Goal: Find specific page/section: Find specific page/section

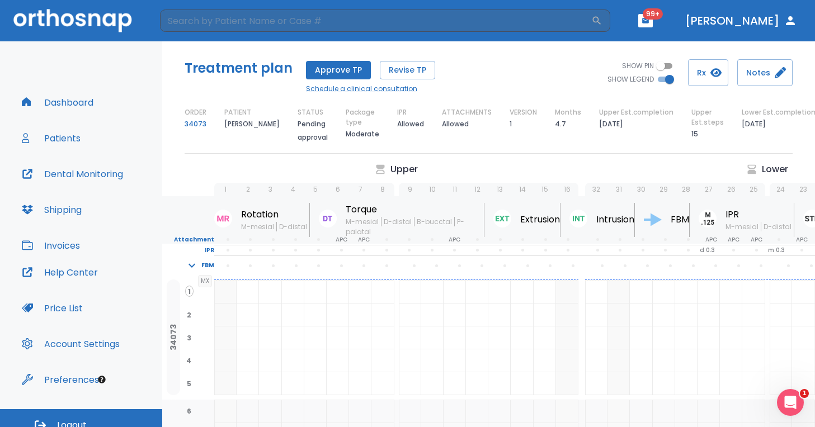
scroll to position [0, 194]
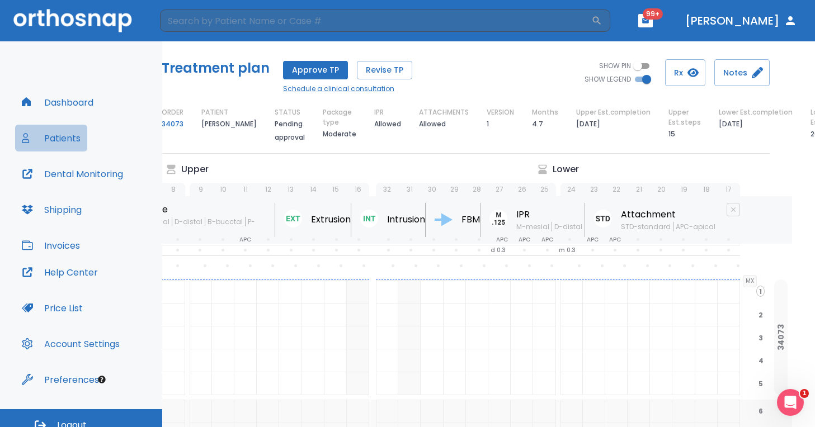
click at [65, 136] on button "Patients" at bounding box center [51, 138] width 72 height 27
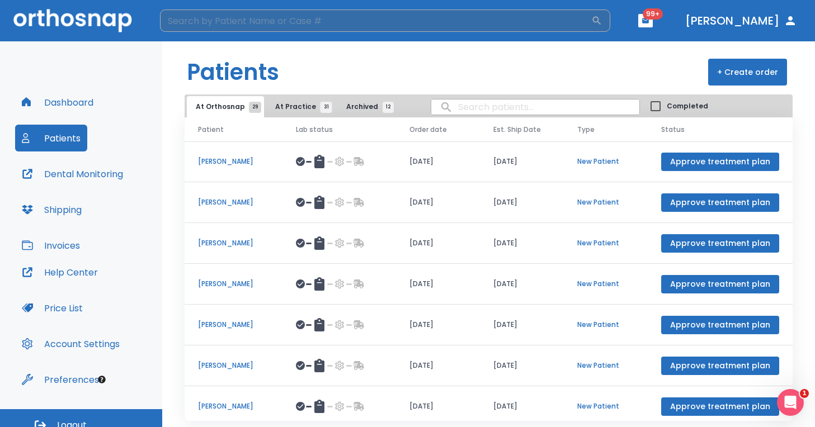
click at [233, 27] on input "search" at bounding box center [375, 21] width 431 height 22
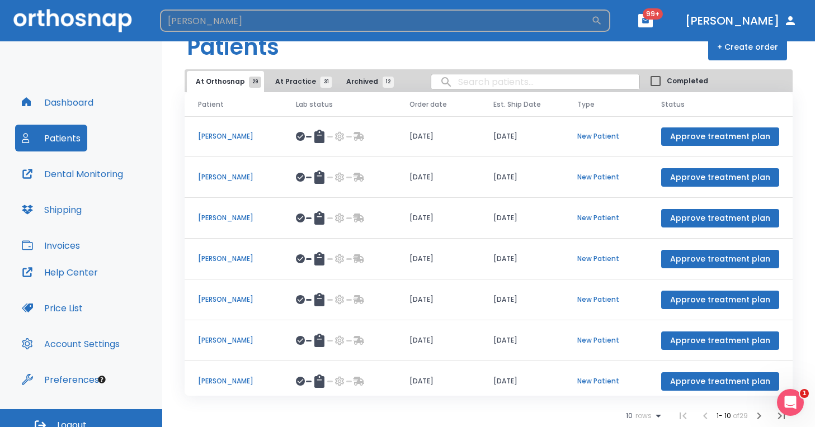
click at [276, 25] on input "[PERSON_NAME]" at bounding box center [375, 21] width 431 height 22
type input "[PERSON_NAME]"
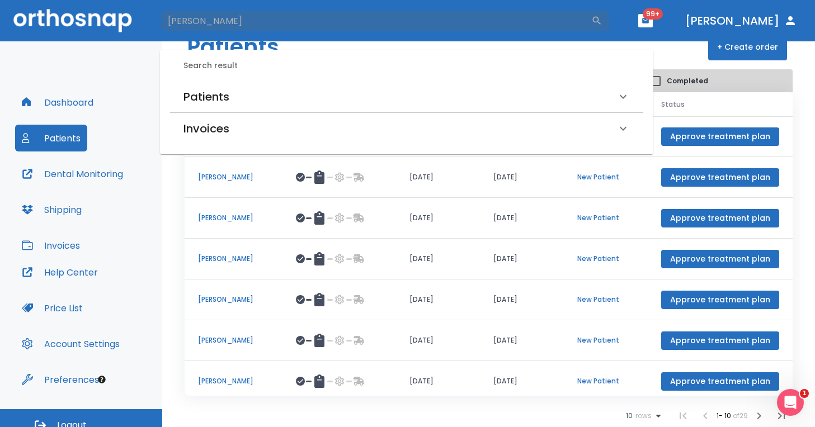
click at [228, 87] on div "Patients" at bounding box center [406, 96] width 473 height 31
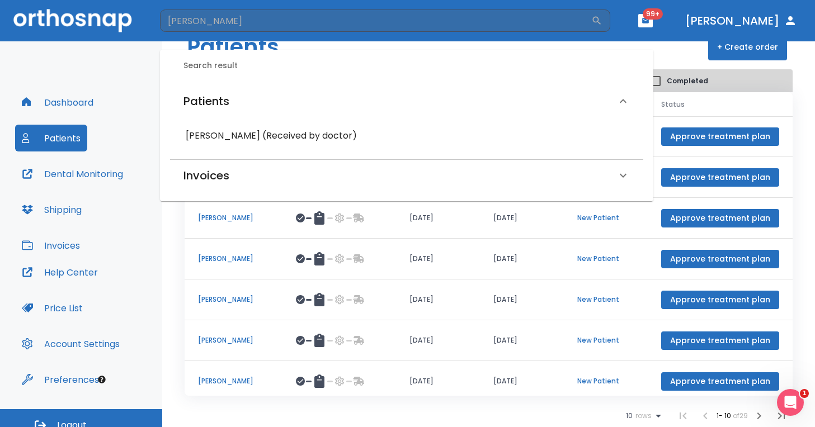
click at [238, 138] on h6 "[PERSON_NAME] (Received by doctor)" at bounding box center [407, 136] width 442 height 16
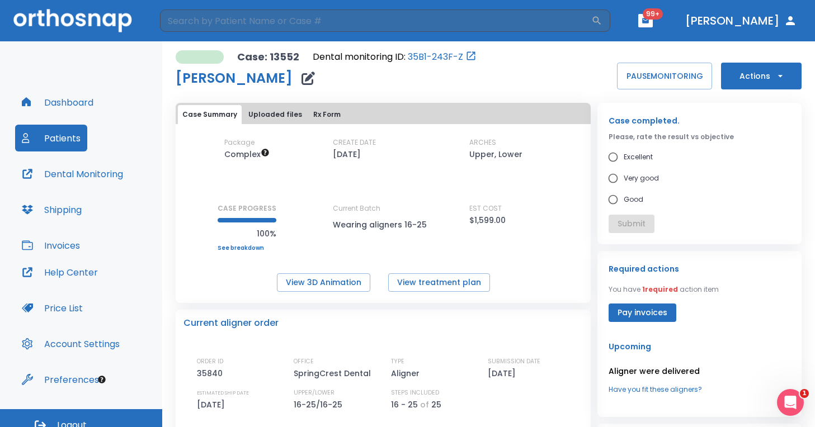
click at [76, 176] on button "Dental Monitoring" at bounding box center [72, 174] width 115 height 27
click at [58, 130] on button "Patients" at bounding box center [51, 138] width 72 height 27
